Goal: Information Seeking & Learning: Learn about a topic

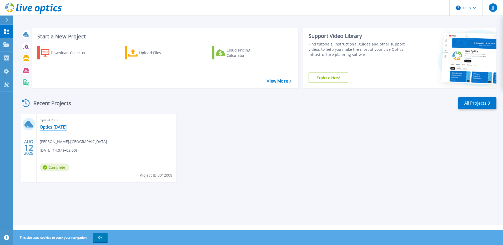
click at [50, 127] on link "Optics [DATE]" at bounding box center [53, 126] width 27 height 5
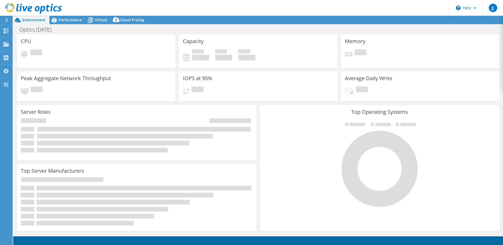
select select "USD"
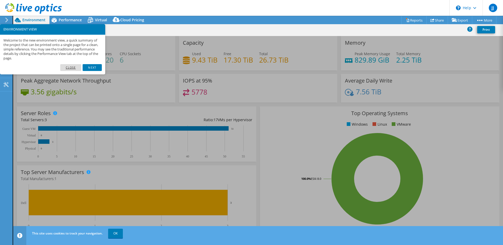
click at [75, 65] on link "Close" at bounding box center [70, 67] width 21 height 7
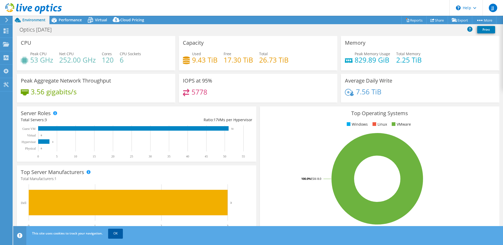
click at [116, 235] on link "OK" at bounding box center [115, 233] width 15 height 9
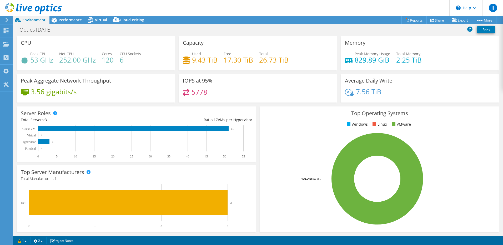
click at [293, 103] on div "IOPS at 95% 5778" at bounding box center [258, 90] width 162 height 32
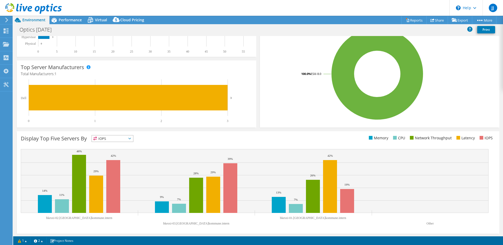
scroll to position [105, 0]
click at [132, 140] on span "IOPS" at bounding box center [112, 138] width 41 height 6
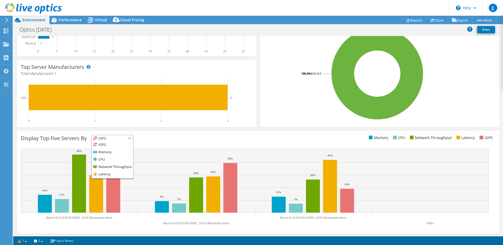
click at [180, 144] on div "Display Top Five Servers By IOPS IOPS" at bounding box center [258, 182] width 482 height 103
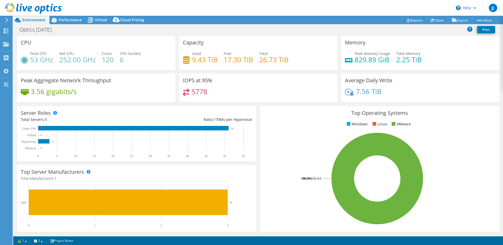
scroll to position [0, 0]
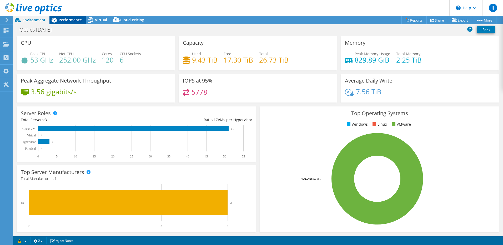
click at [74, 22] on div "Performance" at bounding box center [67, 20] width 36 height 8
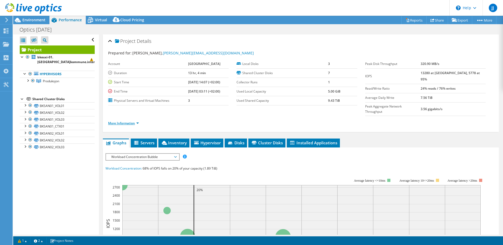
click at [137, 121] on link "More Information" at bounding box center [123, 123] width 31 height 4
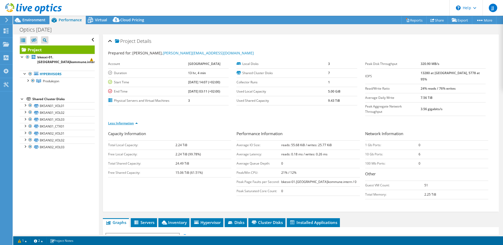
click at [134, 121] on link "Less Information" at bounding box center [123, 123] width 30 height 4
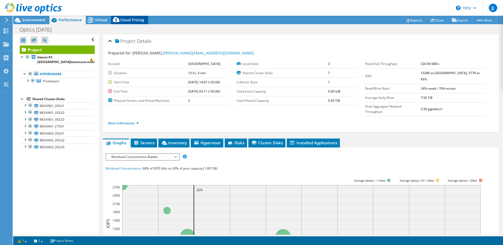
click at [122, 20] on span "Cloud Pricing" at bounding box center [132, 19] width 24 height 5
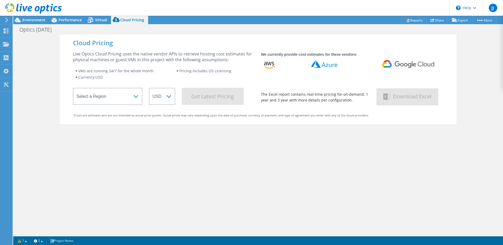
click at [142, 99] on wrapper "Select a Region Asia Pacific (Hong Kong) Asia Pacific (Mumbai) Asia Pacific (Se…" at bounding box center [163, 96] width 181 height 17
click at [135, 97] on select "Select a Region Asia Pacific (Hong Kong) Asia Pacific (Mumbai) Asia Pacific (Se…" at bounding box center [107, 96] width 69 height 17
select select "EULondon"
click at [73, 89] on select "Select a Region Asia Pacific (Hong Kong) Asia Pacific (Mumbai) Asia Pacific (Se…" at bounding box center [107, 96] width 69 height 17
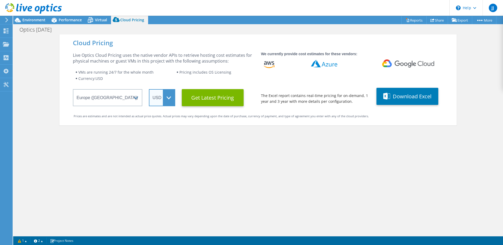
click at [170, 98] on select "ARS AUD BRL CAD CHF CLP CNY DKK EUR GBP HKD HUF INR JPY MXN MYR NOK NZD PEN SEK…" at bounding box center [162, 97] width 26 height 17
select select "NOK"
click at [149, 89] on select "ARS AUD BRL CAD CHF CLP CNY DKK EUR GBP HKD HUF INR JPY MXN MYR NOK NZD PEN SEK…" at bounding box center [162, 97] width 26 height 17
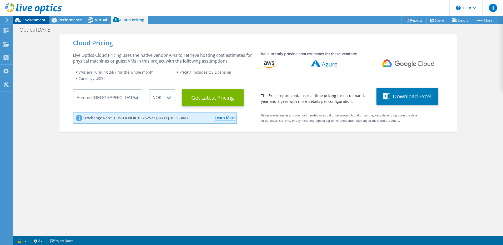
click at [34, 21] on span "Environment" at bounding box center [33, 19] width 23 height 5
